Goal: Transaction & Acquisition: Download file/media

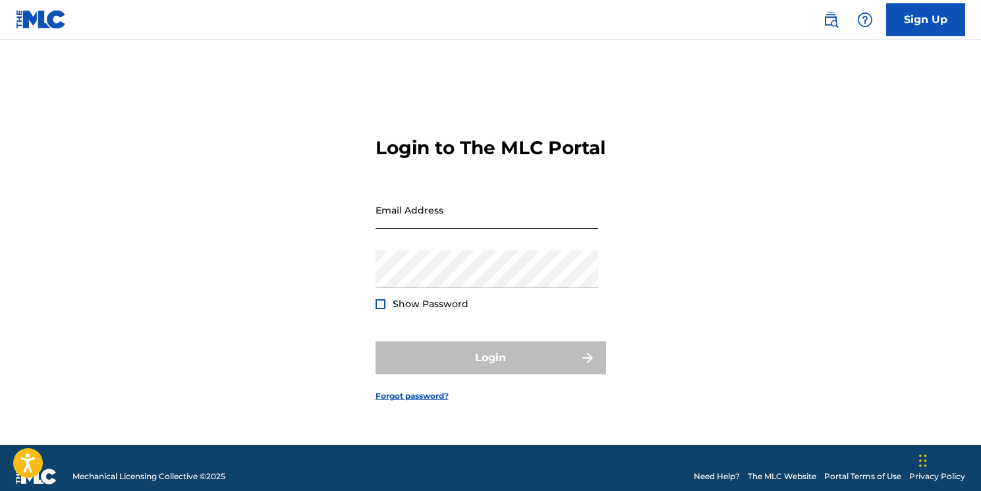
click at [456, 229] on input "Email Address" at bounding box center [487, 210] width 223 height 38
type input "[PERSON_NAME][EMAIL_ADDRESS][DOMAIN_NAME]"
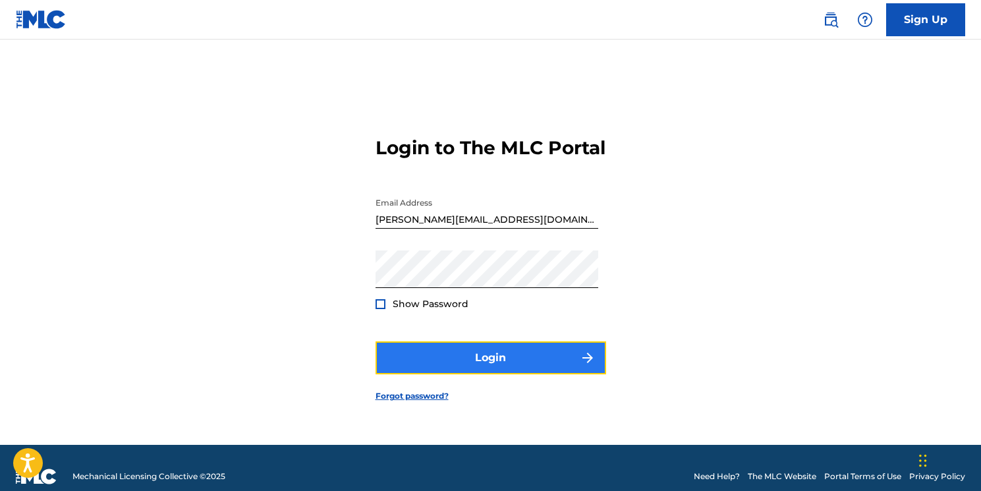
click at [486, 372] on button "Login" at bounding box center [491, 357] width 231 height 33
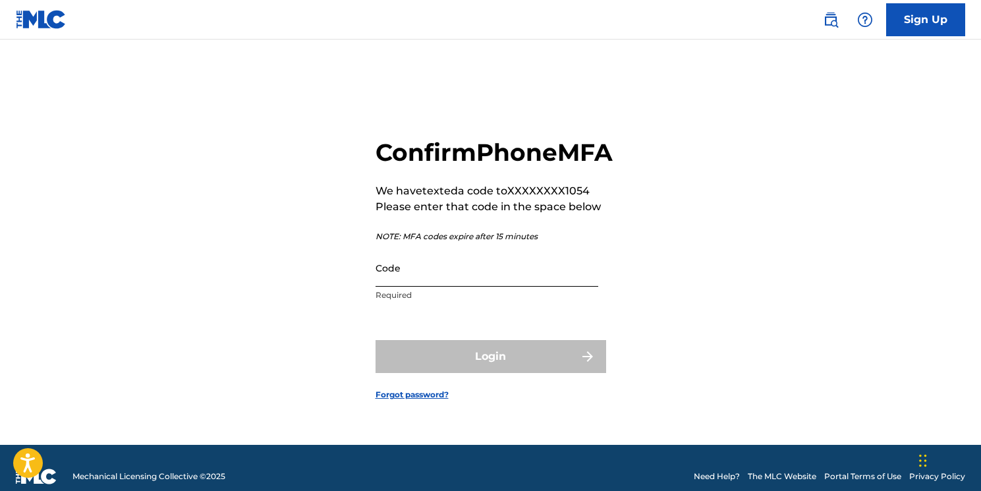
click at [412, 287] on input "Code" at bounding box center [487, 268] width 223 height 38
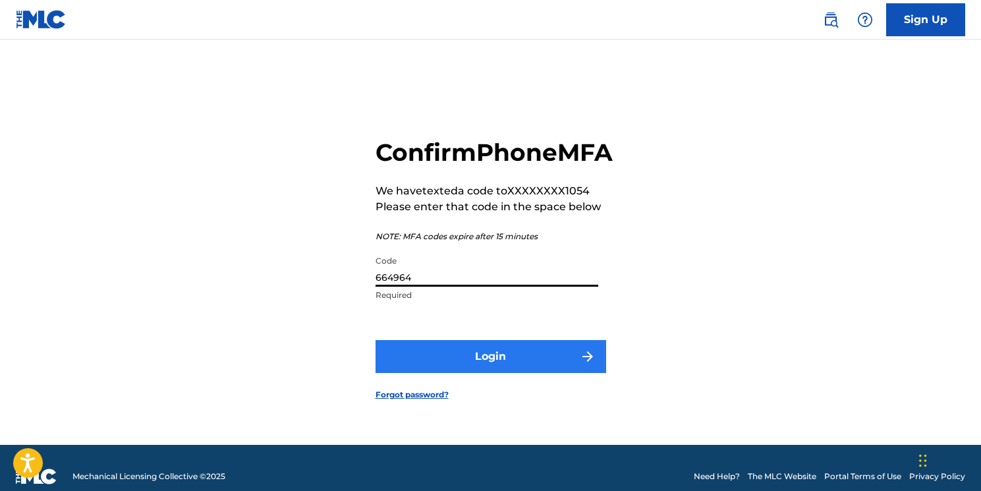
type input "664964"
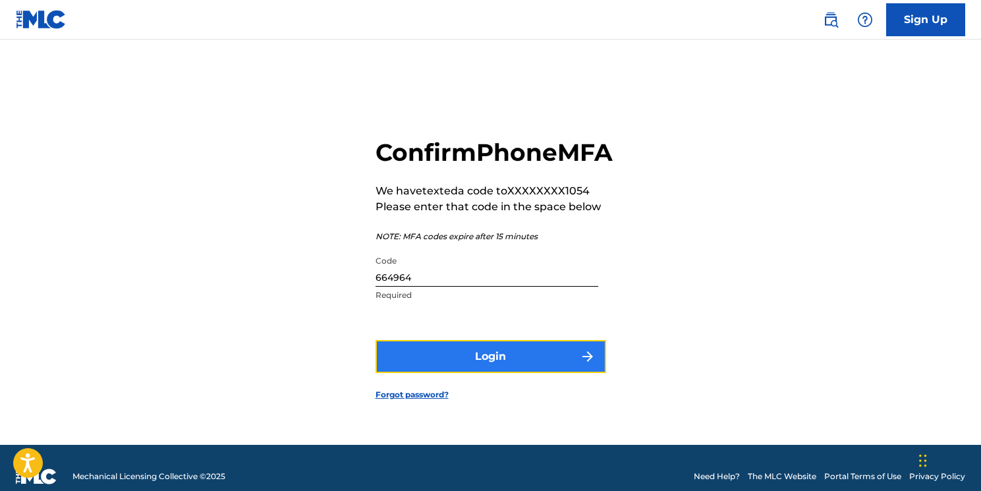
click at [486, 373] on button "Login" at bounding box center [491, 356] width 231 height 33
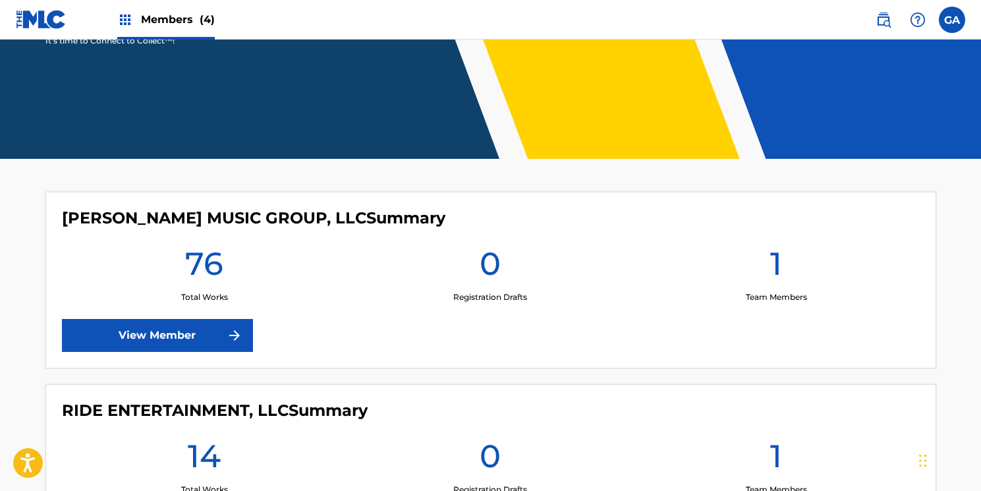
scroll to position [324, 0]
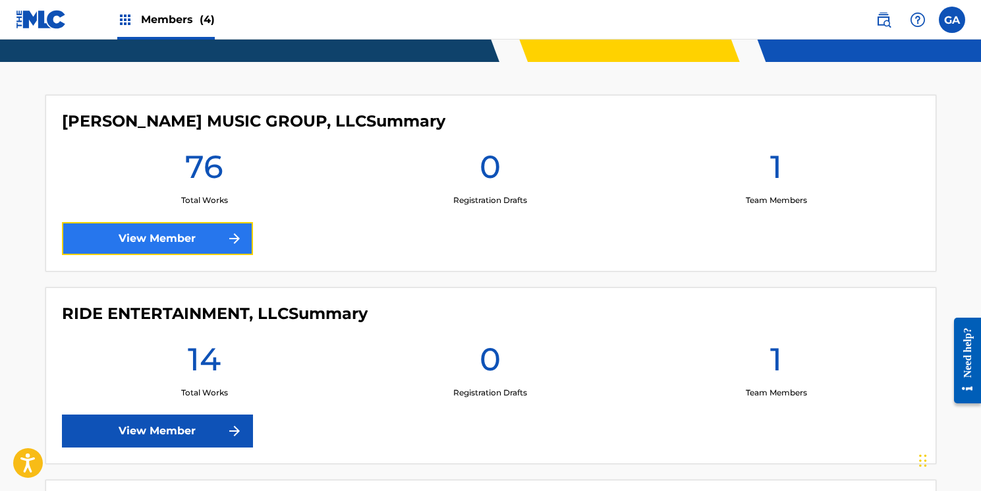
click at [181, 229] on link "View Member" at bounding box center [157, 238] width 191 height 33
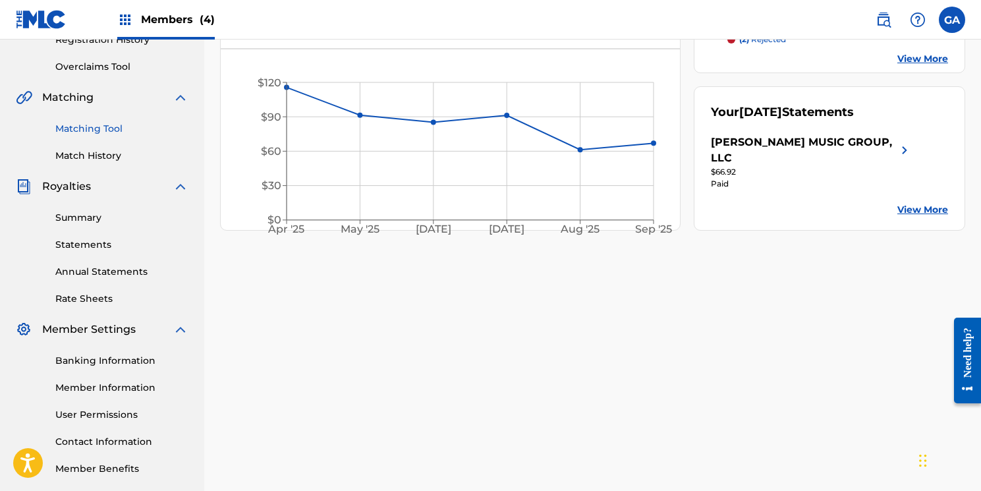
scroll to position [283, 0]
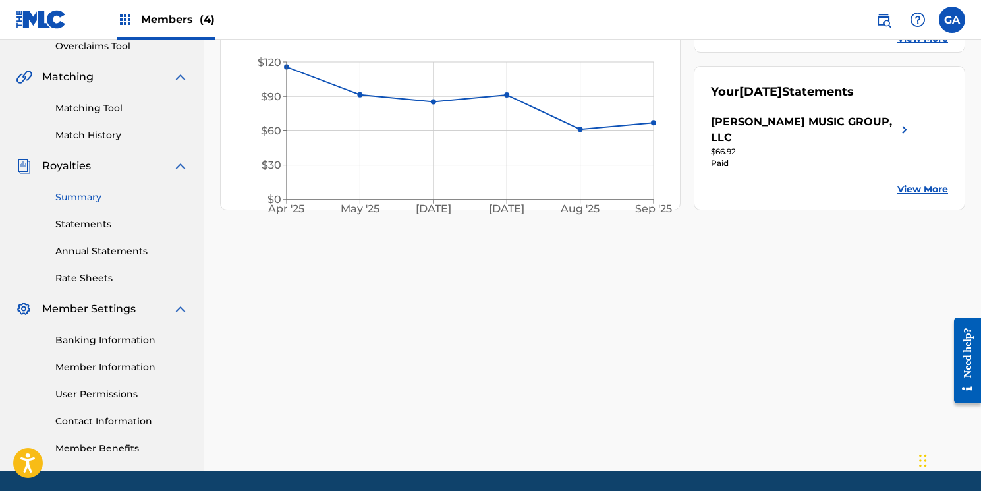
click at [101, 196] on link "Summary" at bounding box center [121, 197] width 133 height 14
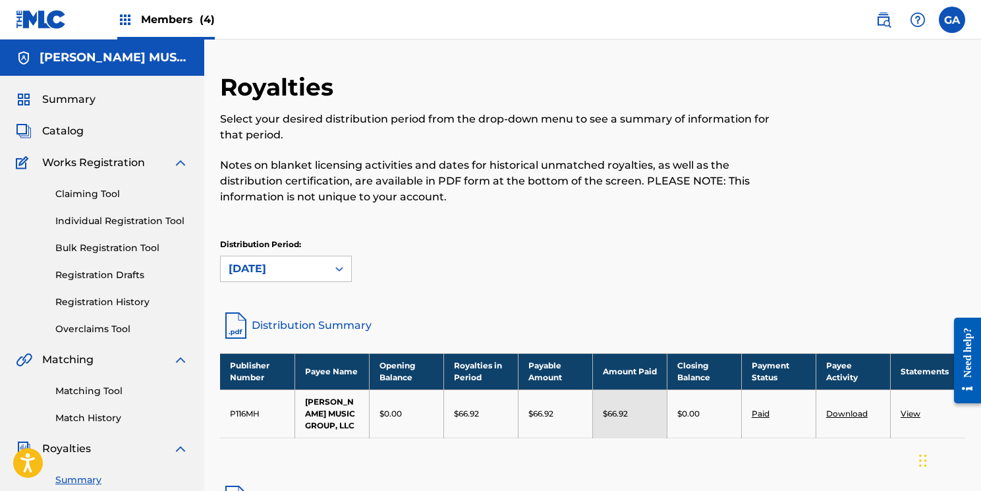
click at [912, 408] on link "View" at bounding box center [911, 413] width 20 height 10
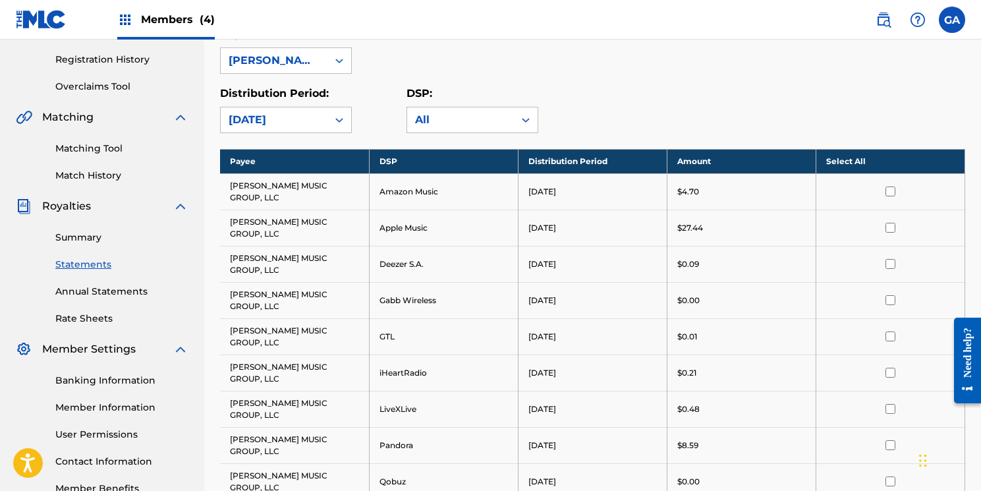
scroll to position [198, 0]
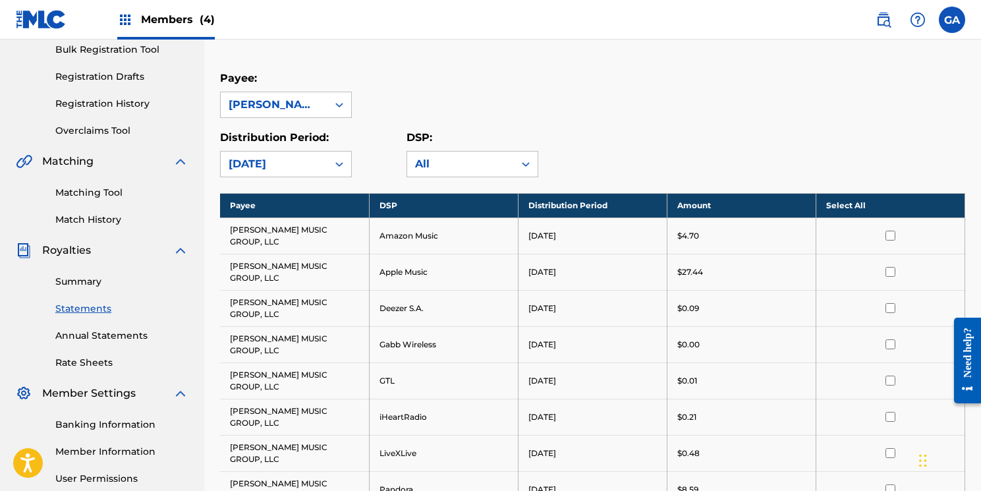
click at [860, 203] on th "Select All" at bounding box center [890, 205] width 149 height 24
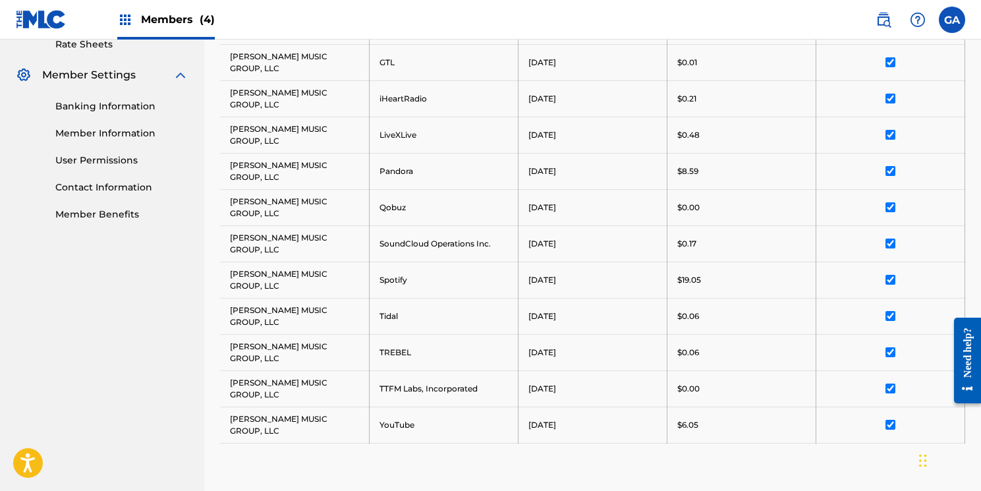
scroll to position [525, 0]
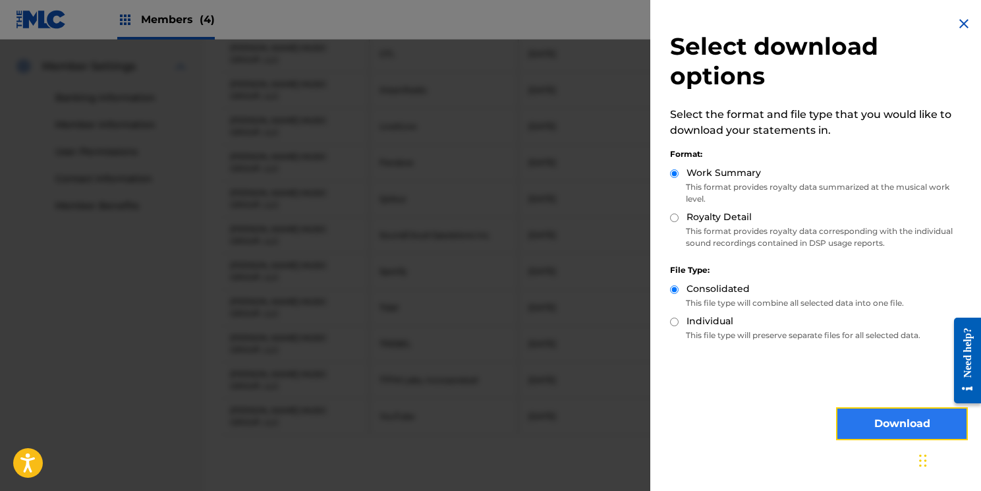
click at [895, 419] on button "Download" at bounding box center [902, 423] width 132 height 33
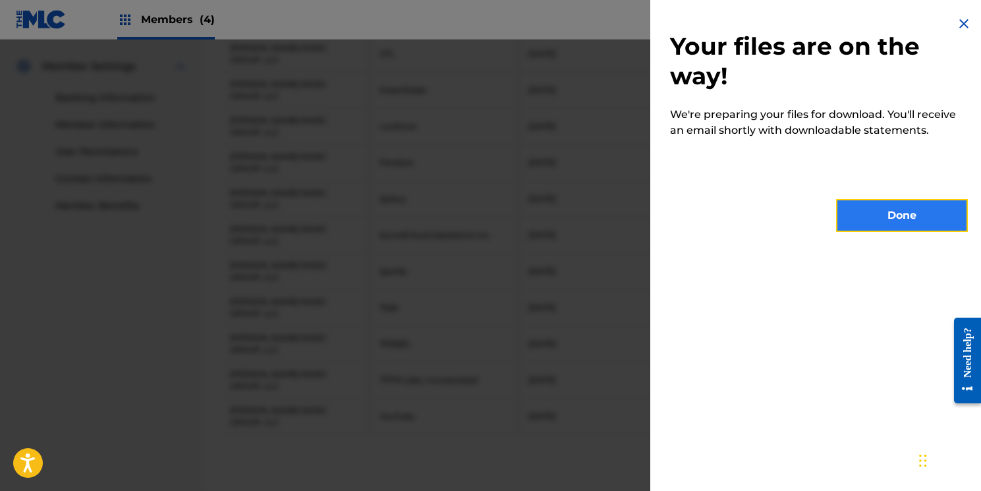
click at [908, 217] on button "Done" at bounding box center [902, 215] width 132 height 33
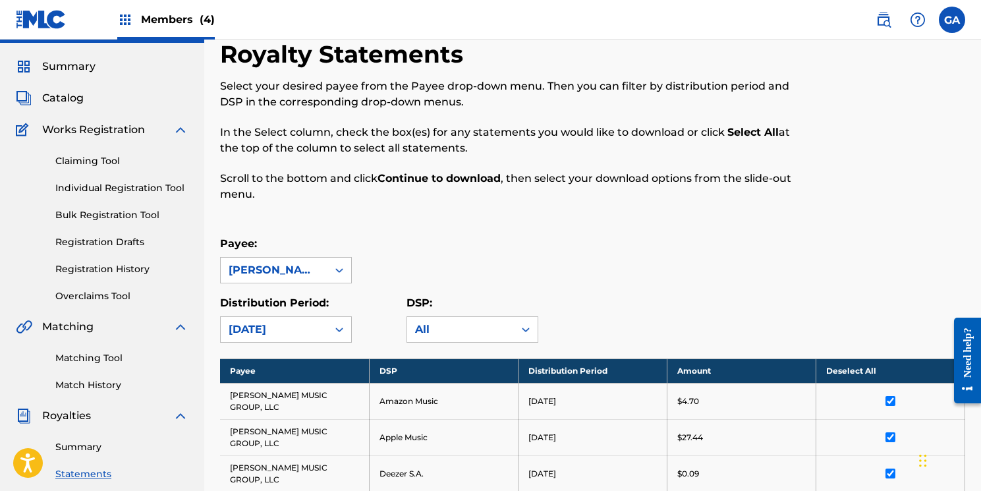
scroll to position [0, 0]
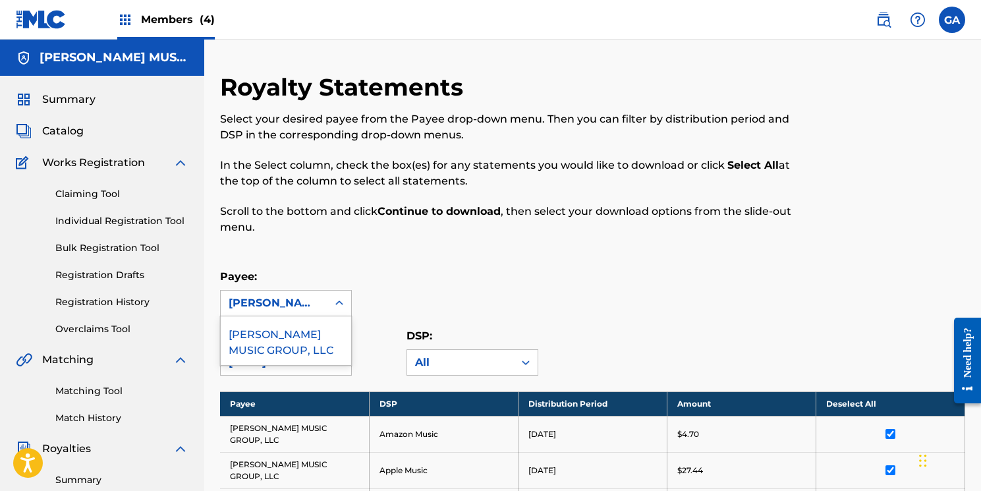
click at [268, 306] on div "[PERSON_NAME] MUSIC GROUP, LLC" at bounding box center [274, 303] width 91 height 16
click at [125, 20] on img at bounding box center [125, 20] width 16 height 16
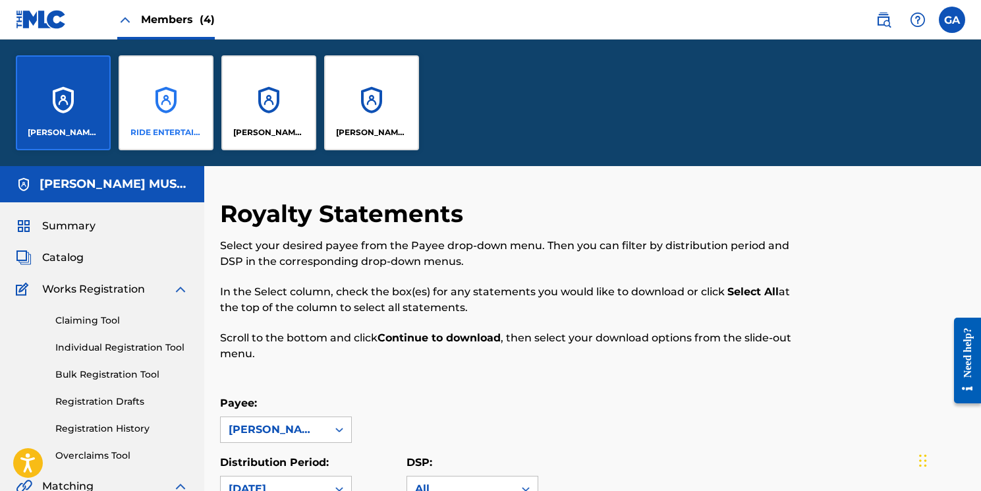
click at [168, 103] on div "RIDE ENTERTAINMENT, LLC" at bounding box center [166, 102] width 95 height 95
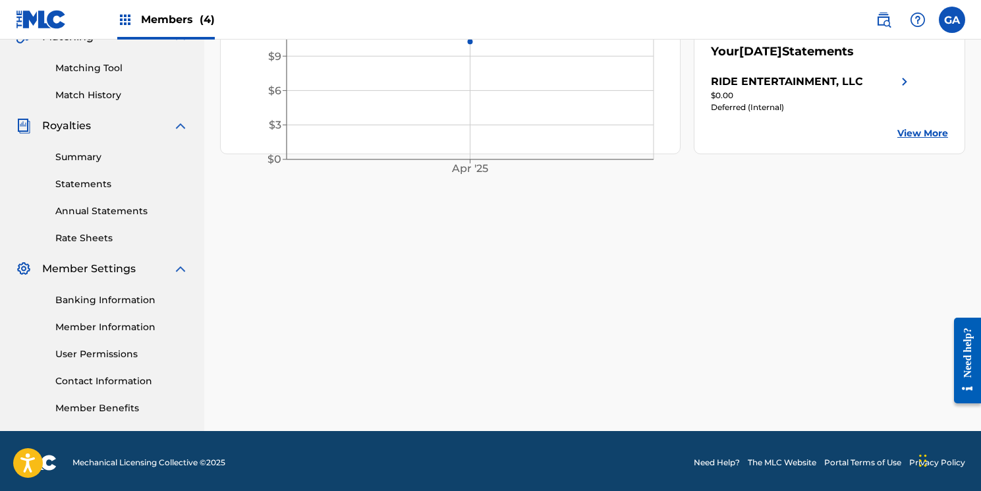
scroll to position [326, 0]
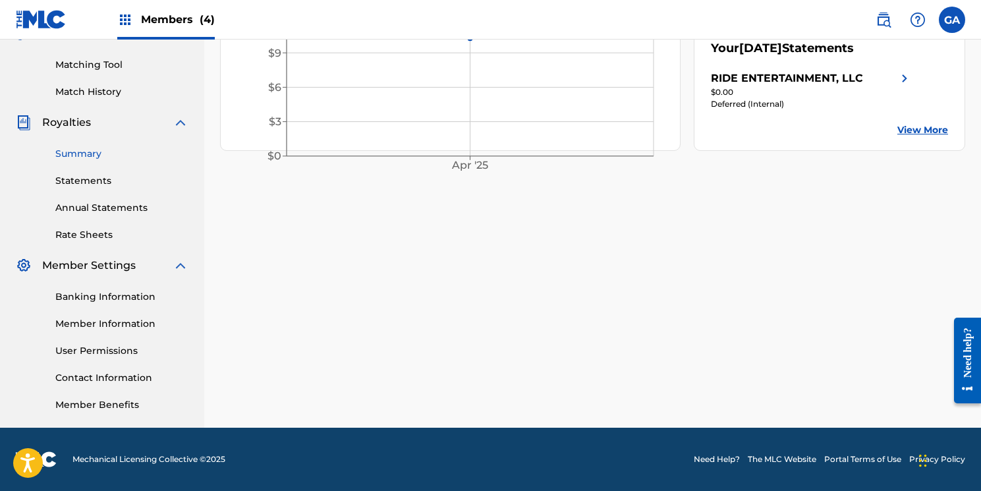
click at [84, 158] on link "Summary" at bounding box center [121, 154] width 133 height 14
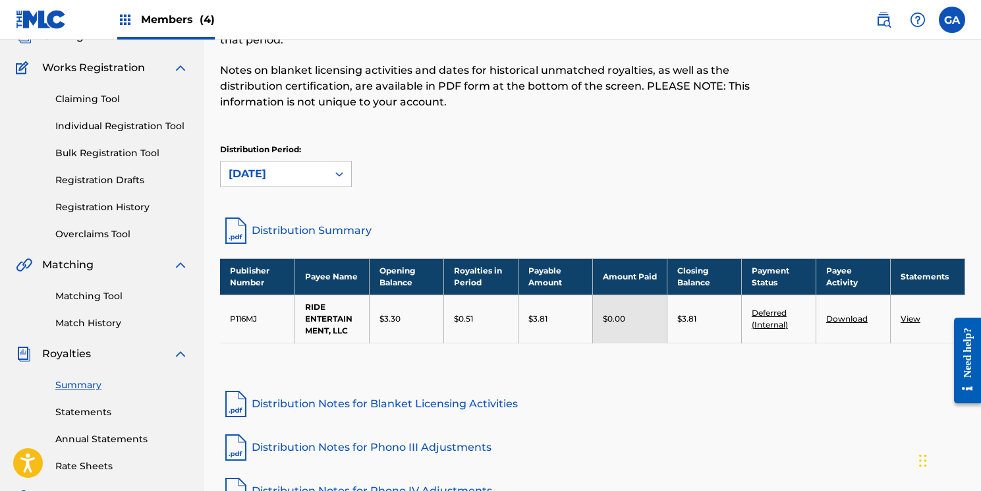
scroll to position [109, 0]
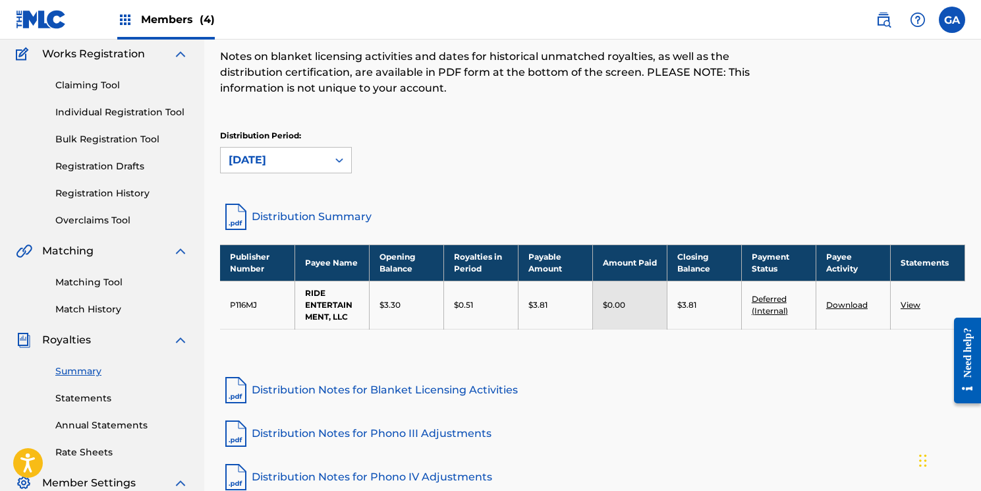
click at [910, 301] on link "View" at bounding box center [911, 305] width 20 height 10
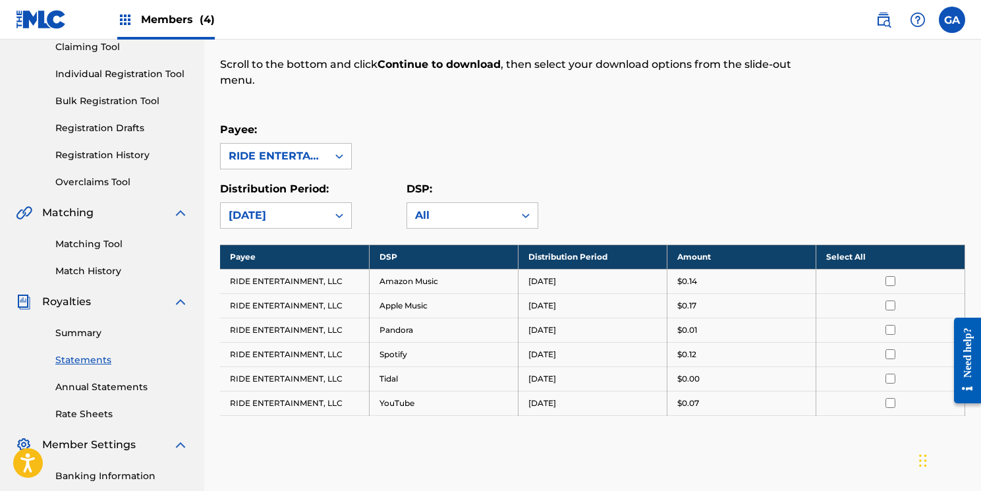
scroll to position [199, 0]
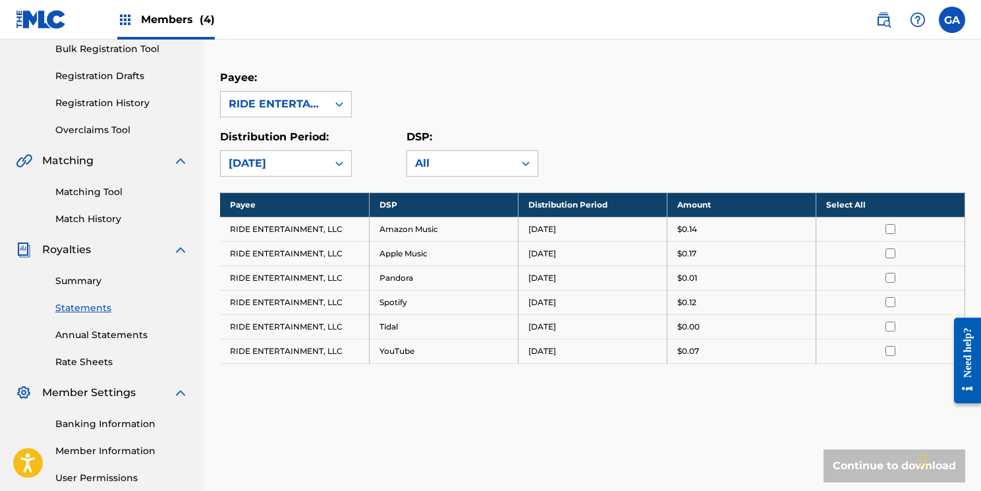
click at [868, 203] on th "Select All" at bounding box center [890, 204] width 149 height 24
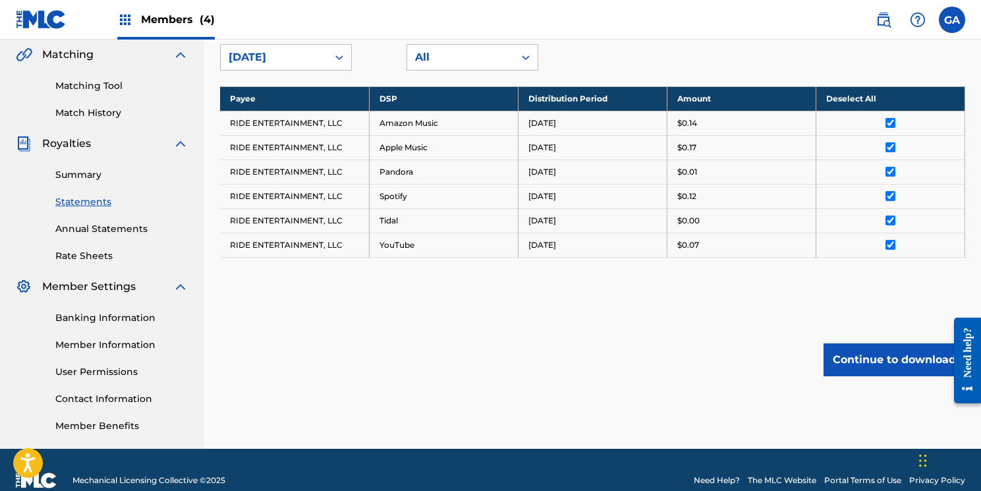
scroll to position [311, 0]
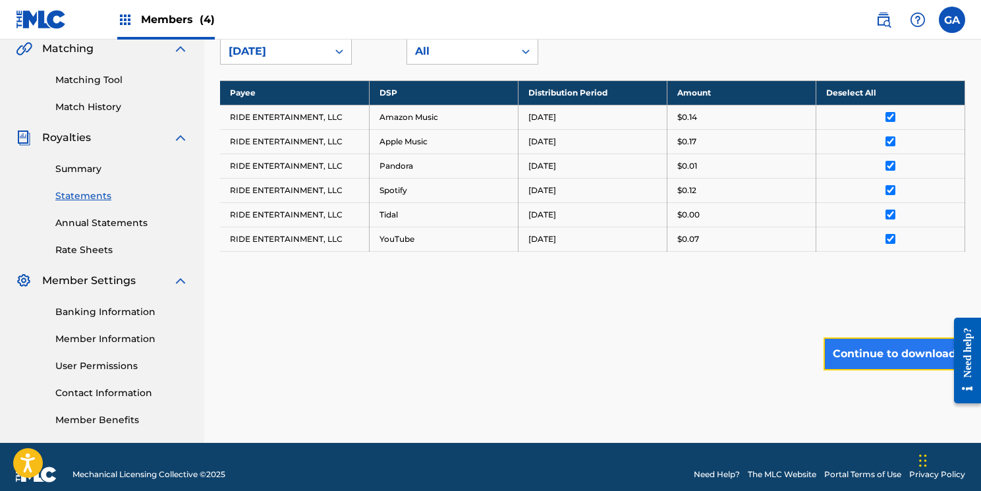
click at [894, 358] on button "Continue to download" at bounding box center [894, 353] width 142 height 33
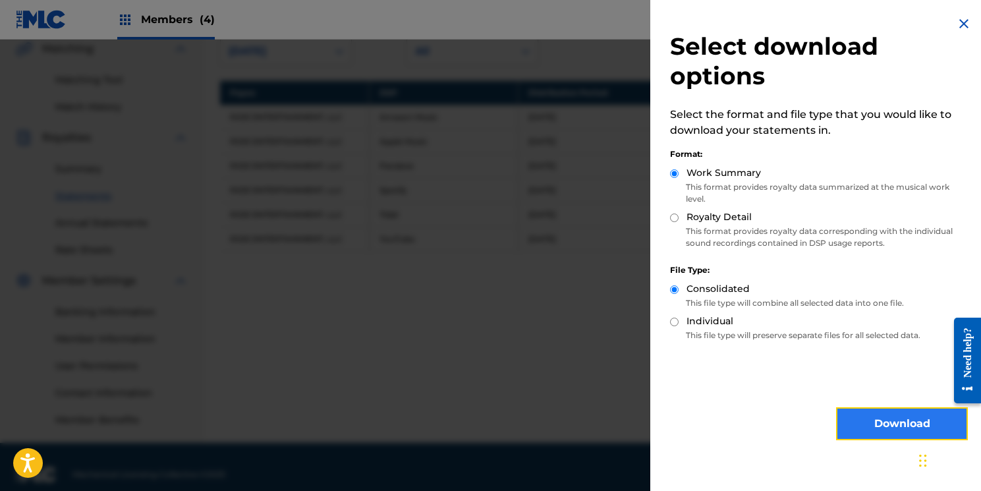
click at [872, 424] on button "Download" at bounding box center [902, 423] width 132 height 33
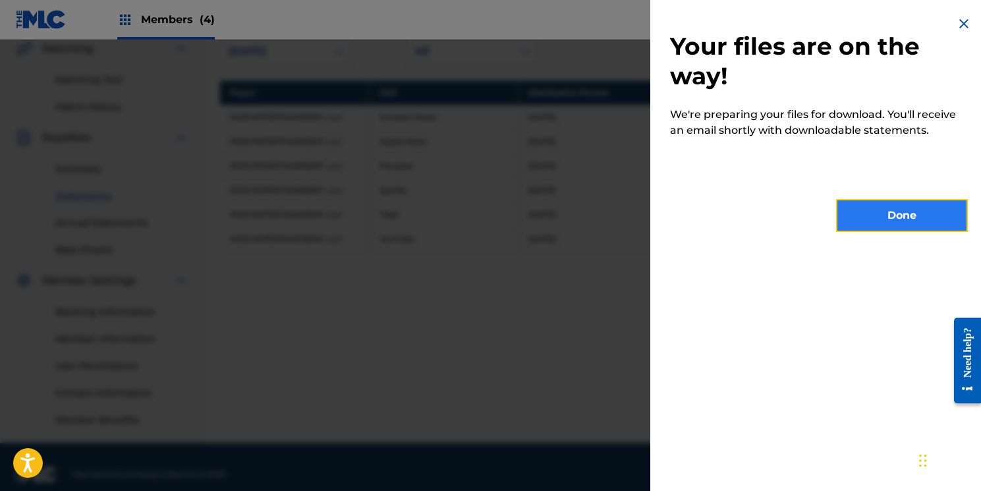
click at [898, 209] on button "Done" at bounding box center [902, 215] width 132 height 33
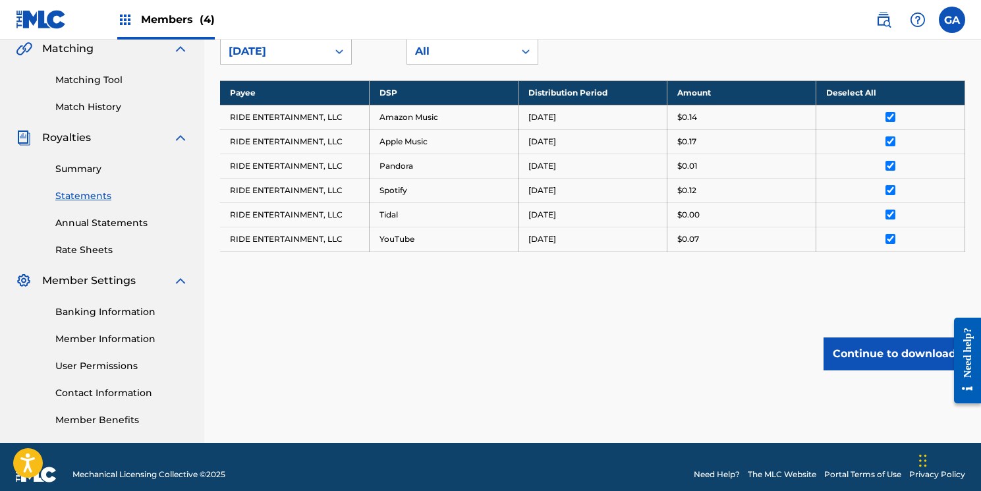
scroll to position [0, 0]
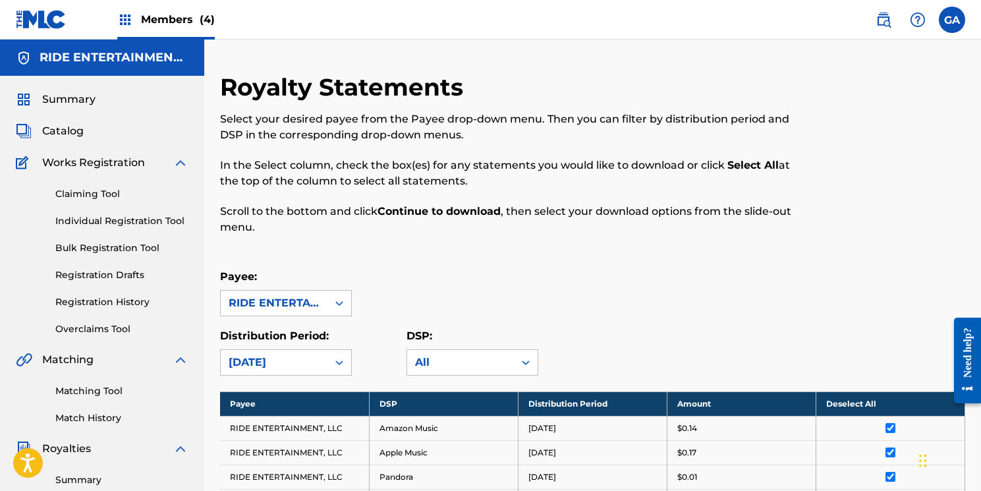
click at [201, 20] on span "(4)" at bounding box center [207, 19] width 15 height 13
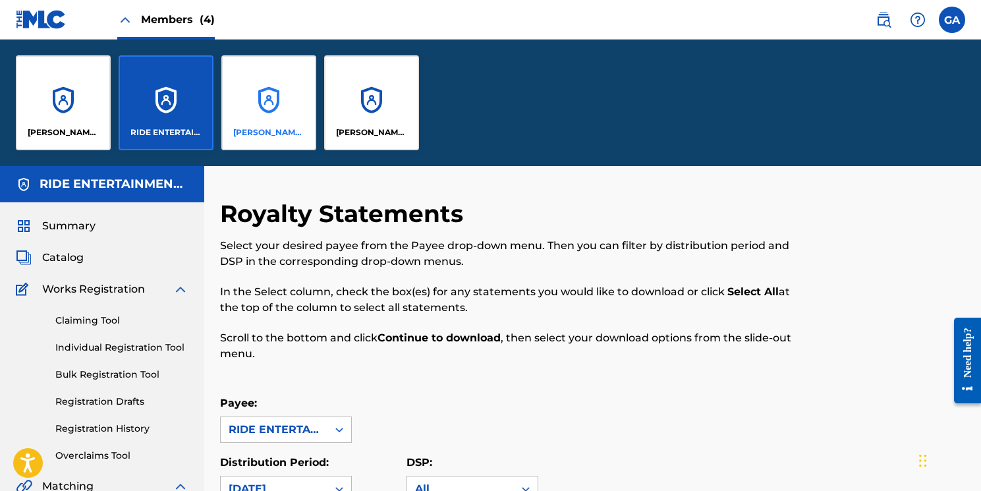
click at [270, 112] on div "[PERSON_NAME] ENTERPRISES, LLC" at bounding box center [268, 102] width 95 height 95
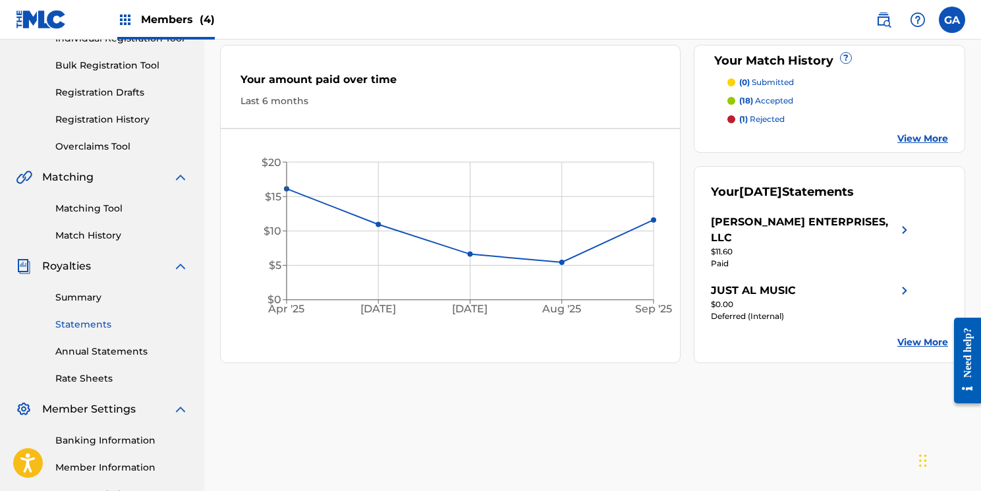
scroll to position [186, 0]
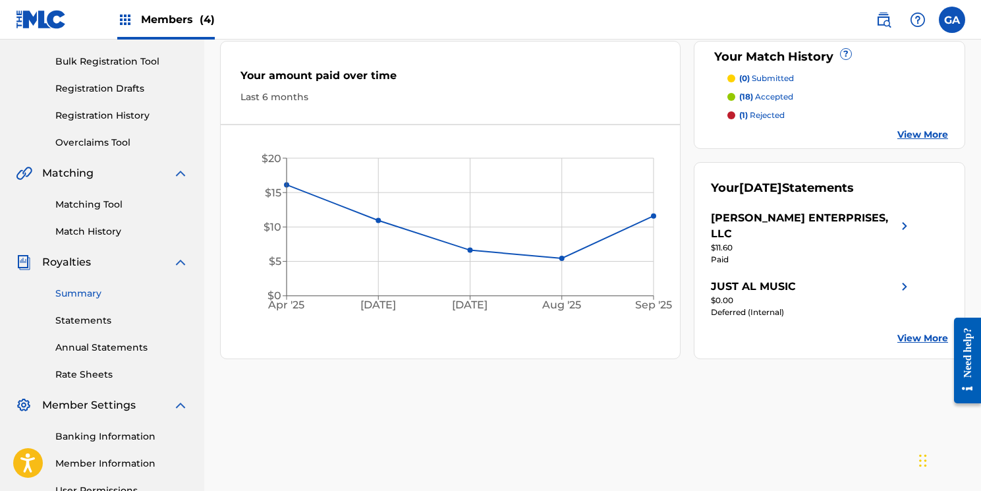
click at [108, 292] on link "Summary" at bounding box center [121, 294] width 133 height 14
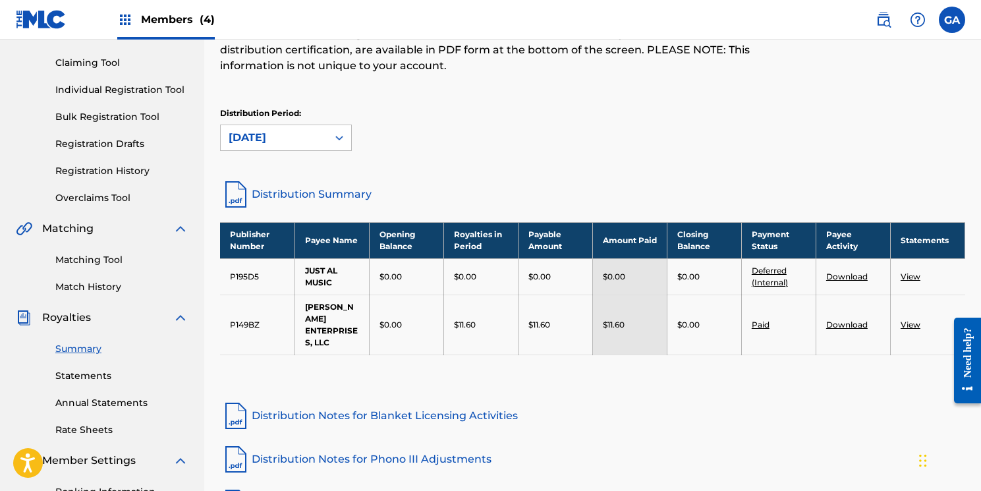
scroll to position [153, 0]
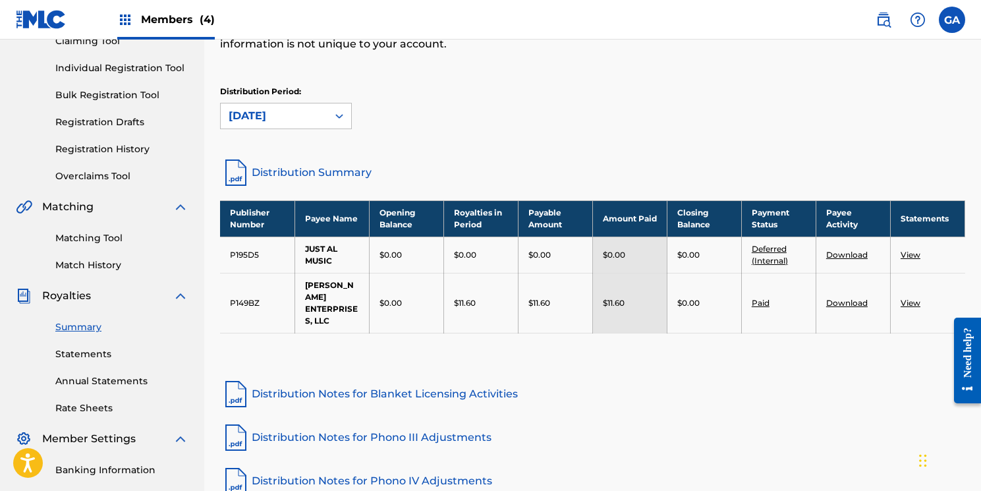
click at [916, 298] on link "View" at bounding box center [911, 303] width 20 height 10
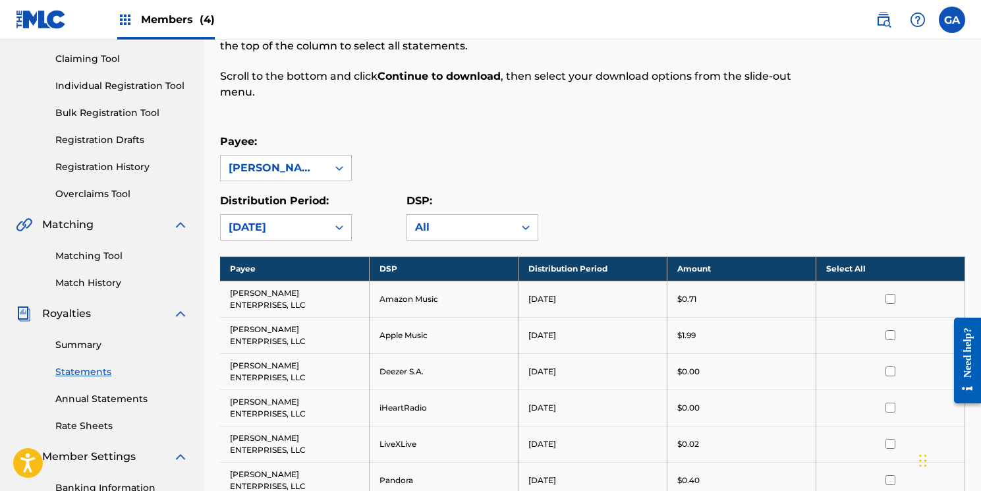
scroll to position [142, 0]
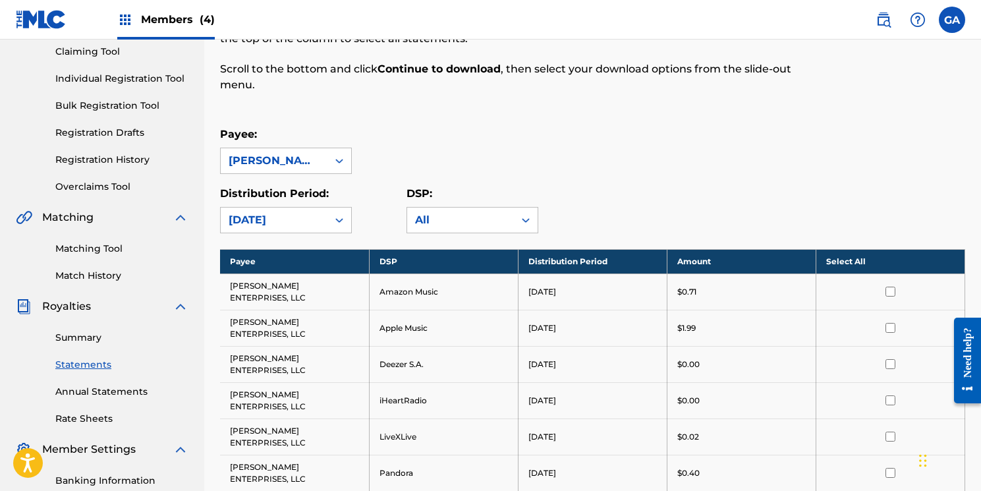
click at [850, 255] on th "Select All" at bounding box center [890, 261] width 149 height 24
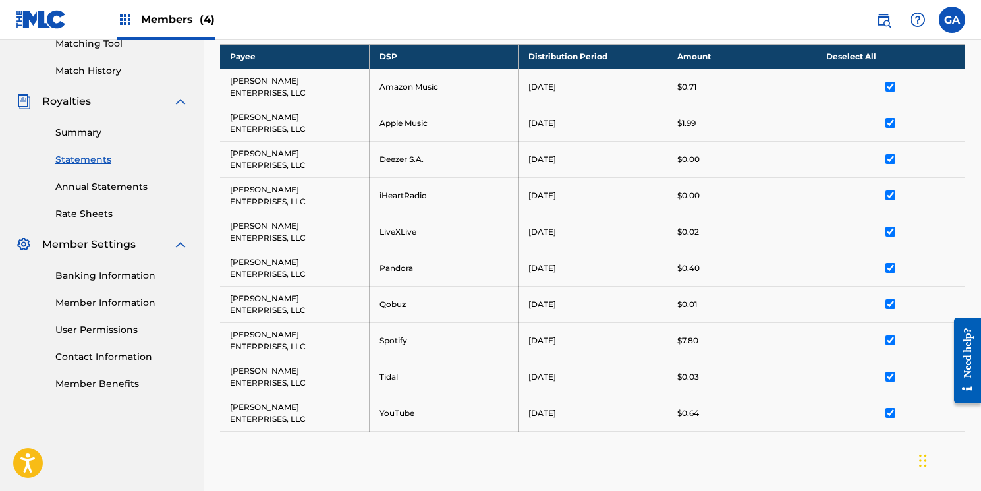
scroll to position [403, 0]
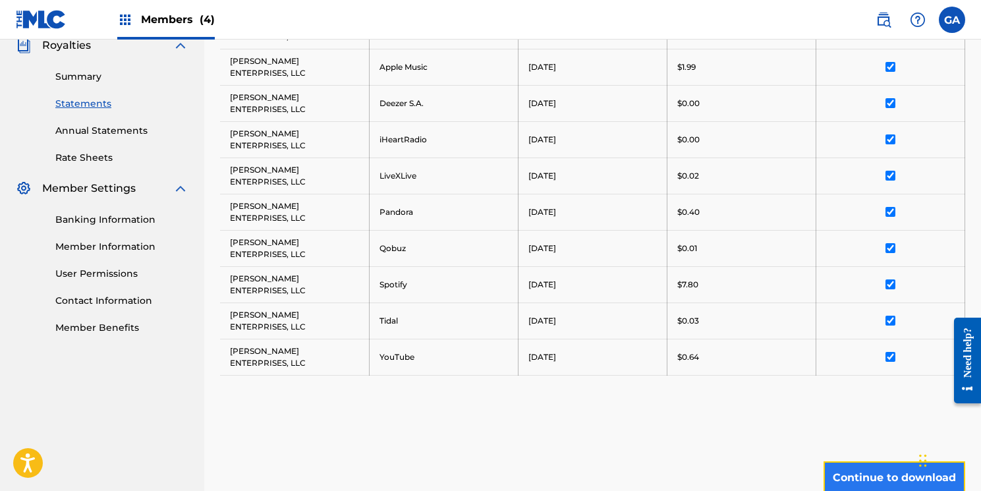
click at [918, 461] on button "Continue to download" at bounding box center [894, 477] width 142 height 33
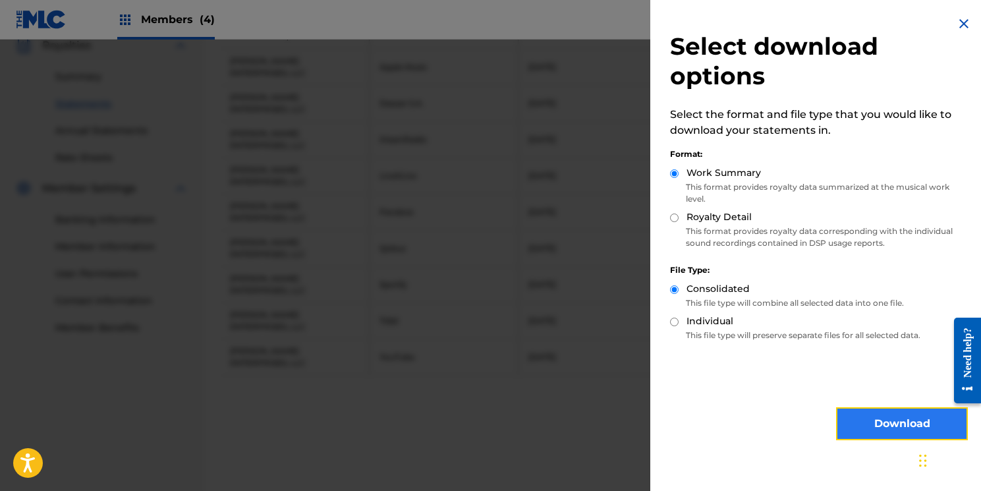
click at [893, 428] on button "Download" at bounding box center [902, 423] width 132 height 33
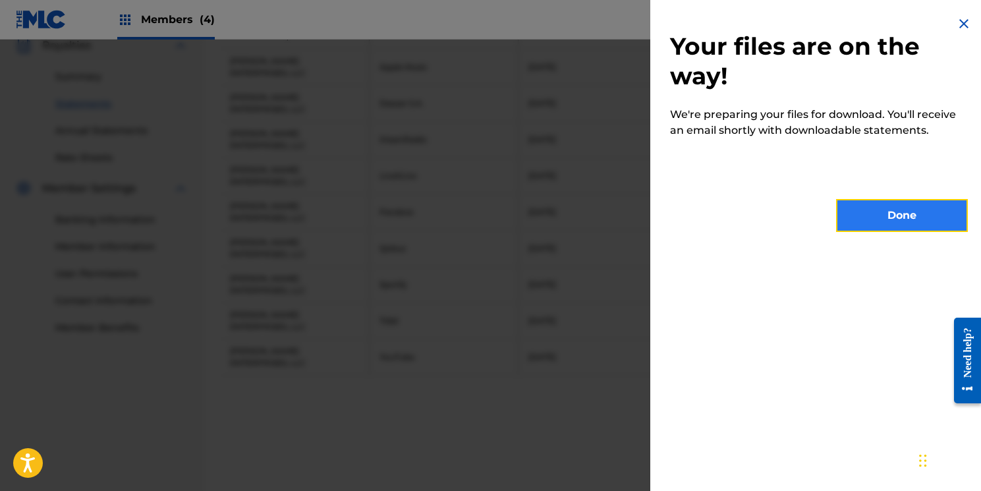
click at [879, 206] on button "Done" at bounding box center [902, 215] width 132 height 33
